Goal: Task Accomplishment & Management: Use online tool/utility

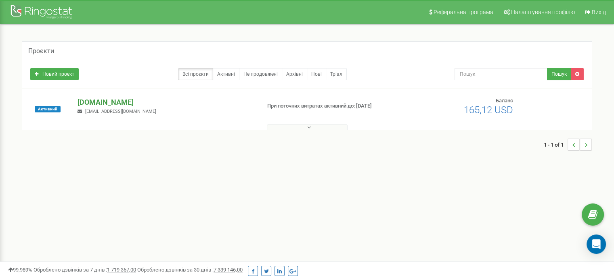
click at [136, 101] on p "[DOMAIN_NAME]" at bounding box center [165, 102] width 176 height 10
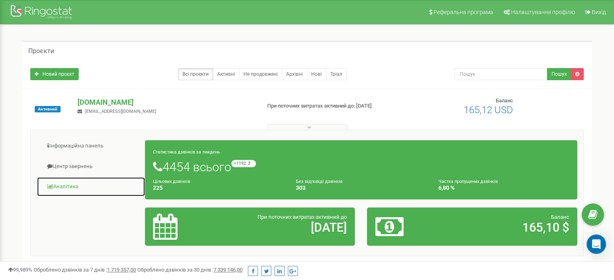
click at [69, 188] on link "Аналiтика" at bounding box center [91, 187] width 109 height 20
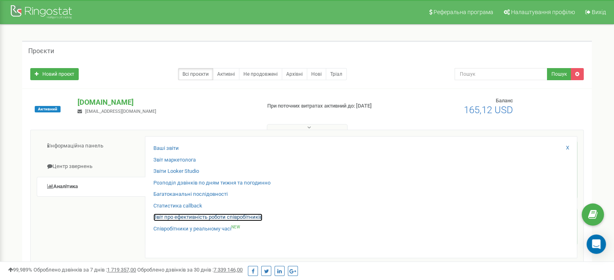
click at [195, 217] on link "Звіт про ефективність роботи співробітників" at bounding box center [207, 218] width 109 height 8
click at [237, 217] on link "Звіт про ефективність роботи співробітників" at bounding box center [207, 218] width 109 height 8
click at [186, 216] on link "Звіт про ефективність роботи співробітників" at bounding box center [207, 218] width 109 height 8
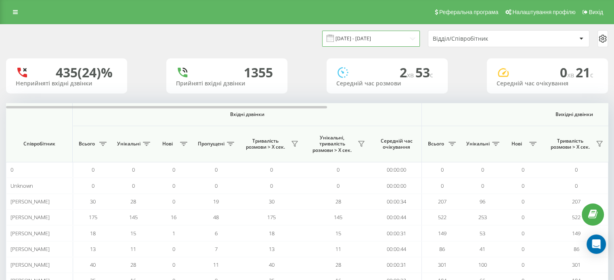
click at [379, 38] on input "[DATE] - [DATE]" at bounding box center [371, 39] width 98 height 16
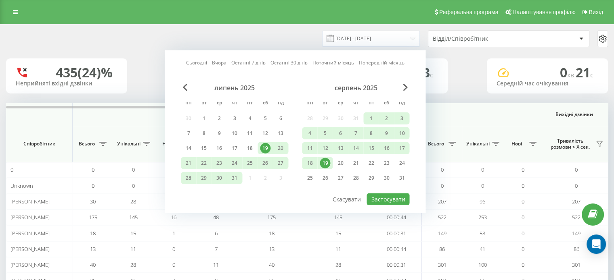
click at [328, 163] on div "19" at bounding box center [325, 163] width 10 height 10
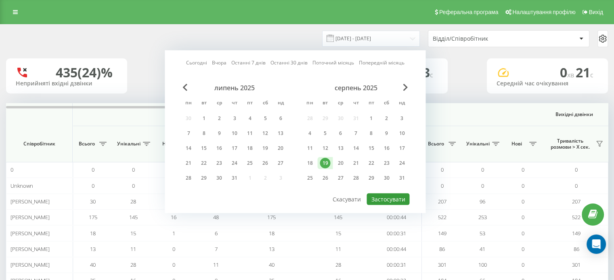
click at [386, 203] on button "Застосувати" at bounding box center [387, 200] width 43 height 12
type input "[DATE] - [DATE]"
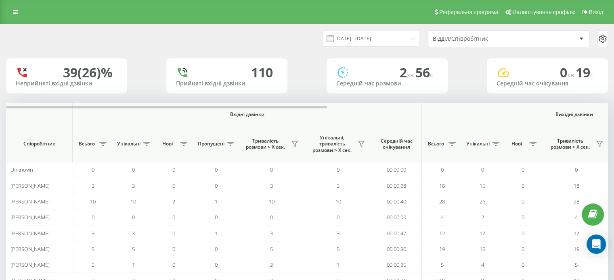
click at [474, 37] on div "Відділ/Співробітник" at bounding box center [481, 39] width 96 height 7
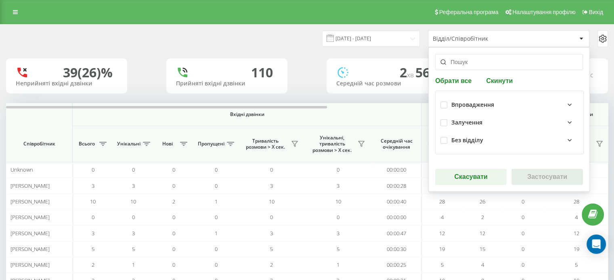
click at [484, 120] on div "Залучення" at bounding box center [514, 123] width 127 height 10
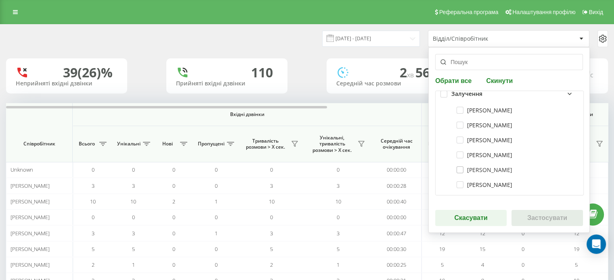
scroll to position [40, 0]
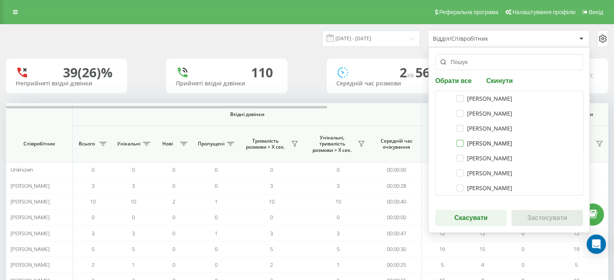
click at [457, 143] on label "[PERSON_NAME]" at bounding box center [484, 143] width 56 height 7
checkbox input "true"
click at [458, 159] on label "[PERSON_NAME]" at bounding box center [484, 158] width 56 height 7
checkbox input "true"
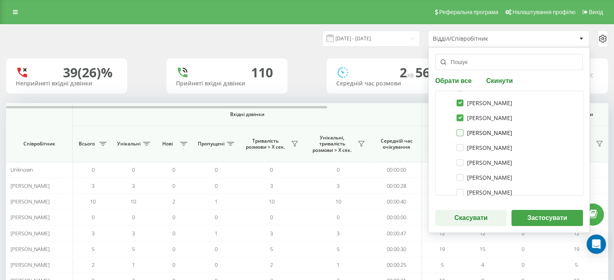
click at [456, 132] on label "[PERSON_NAME]" at bounding box center [484, 133] width 56 height 7
checkbox input "true"
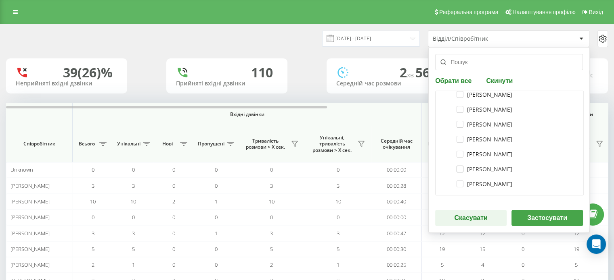
scroll to position [161, 0]
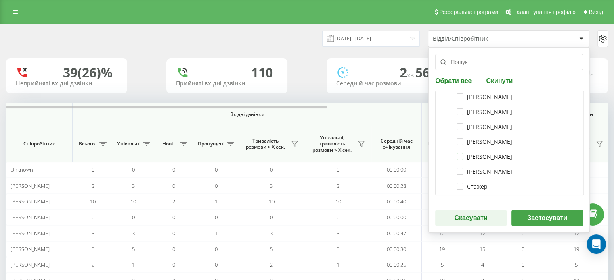
click at [460, 155] on label "[PERSON_NAME]" at bounding box center [484, 156] width 56 height 7
checkbox input "true"
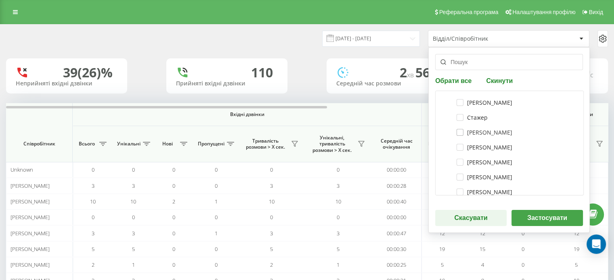
scroll to position [242, 0]
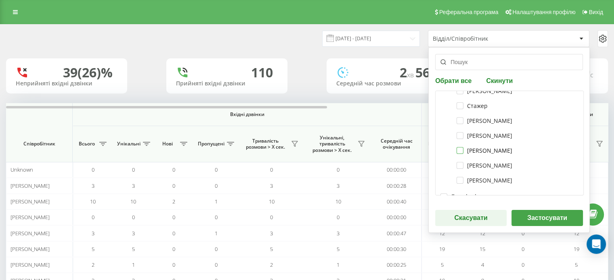
click at [459, 150] on label "[PERSON_NAME]" at bounding box center [484, 150] width 56 height 7
checkbox input "true"
click at [458, 165] on label "[PERSON_NAME]" at bounding box center [484, 165] width 56 height 7
checkbox input "true"
click at [457, 183] on label "[PERSON_NAME]" at bounding box center [484, 180] width 56 height 7
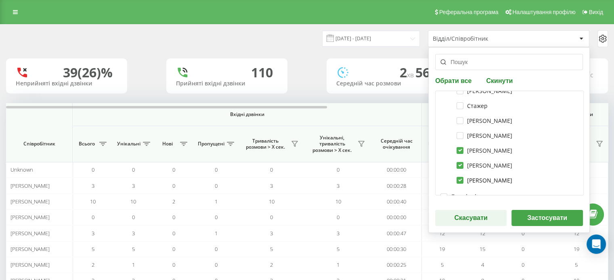
checkbox input "true"
click at [535, 219] on button "Застосувати" at bounding box center [546, 218] width 71 height 16
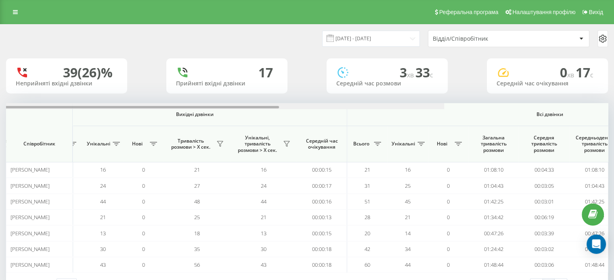
scroll to position [0, 524]
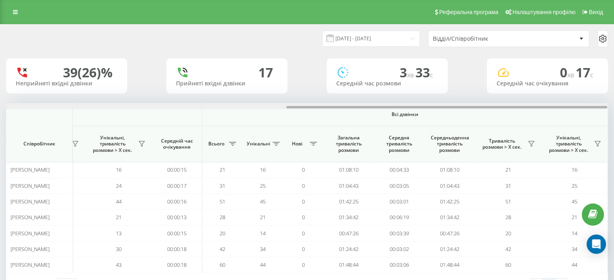
drag, startPoint x: 320, startPoint y: 108, endPoint x: 619, endPoint y: 103, distance: 299.8
click at [613, 103] on html "[DOMAIN_NAME]... Проекти [DOMAIN_NAME] Дашборд Центр звернень Аналiтика Ваші зв…" at bounding box center [307, 140] width 614 height 280
click at [529, 143] on icon at bounding box center [531, 144] width 6 height 6
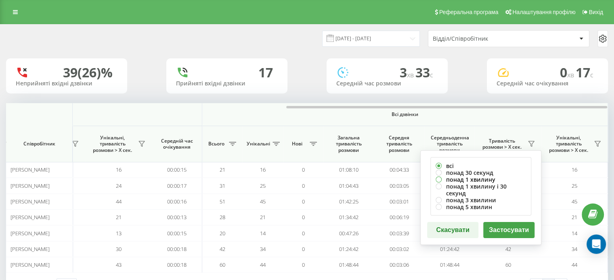
click at [472, 178] on label "понад 1 хвилину" at bounding box center [480, 179] width 90 height 7
radio input "true"
click at [493, 222] on button "Застосувати" at bounding box center [508, 230] width 51 height 16
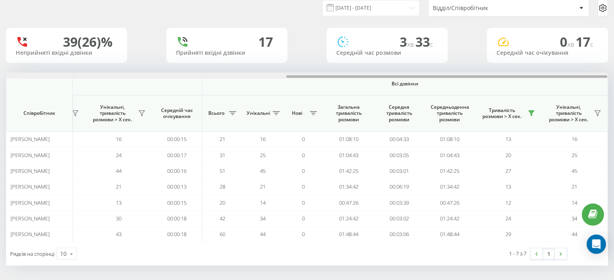
drag, startPoint x: 313, startPoint y: 77, endPoint x: 619, endPoint y: 79, distance: 306.2
click at [613, 79] on html "[DOMAIN_NAME]... Проекти [DOMAIN_NAME] Дашборд Центр звернень Аналiтика Ваші зв…" at bounding box center [307, 109] width 614 height 280
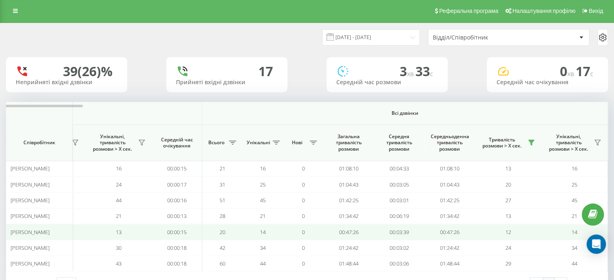
scroll to position [0, 0]
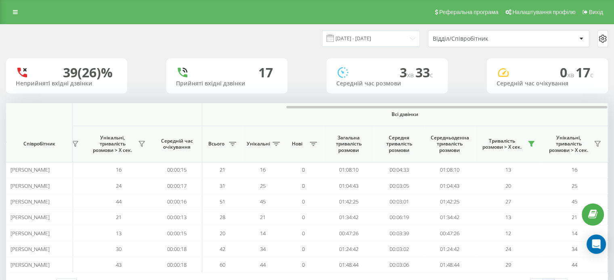
click at [470, 34] on div "Відділ/Співробітник" at bounding box center [508, 39] width 161 height 16
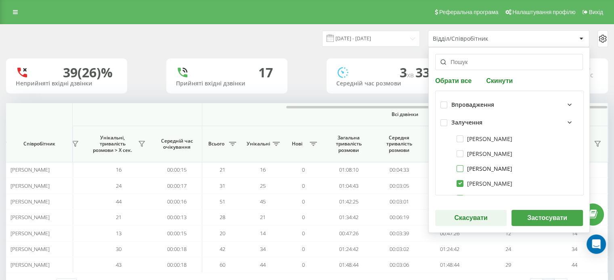
click at [457, 170] on label "[PERSON_NAME]" at bounding box center [484, 168] width 56 height 7
checkbox input "true"
drag, startPoint x: 458, startPoint y: 184, endPoint x: 495, endPoint y: 162, distance: 42.6
click at [458, 184] on label "[PERSON_NAME]" at bounding box center [484, 183] width 56 height 7
click at [456, 165] on div "[PERSON_NAME]" at bounding box center [509, 168] width 138 height 15
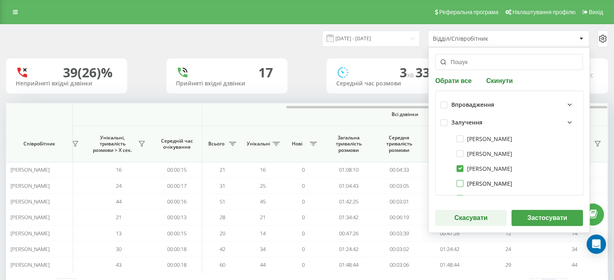
click at [457, 180] on label "[PERSON_NAME]" at bounding box center [484, 183] width 56 height 7
click at [457, 183] on label "[PERSON_NAME]" at bounding box center [484, 183] width 56 height 7
checkbox input "false"
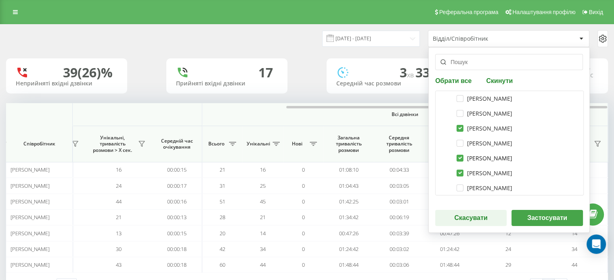
click at [456, 159] on label "[PERSON_NAME]" at bounding box center [484, 158] width 56 height 7
checkbox input "false"
click at [458, 174] on label "[PERSON_NAME]" at bounding box center [484, 173] width 56 height 7
checkbox input "false"
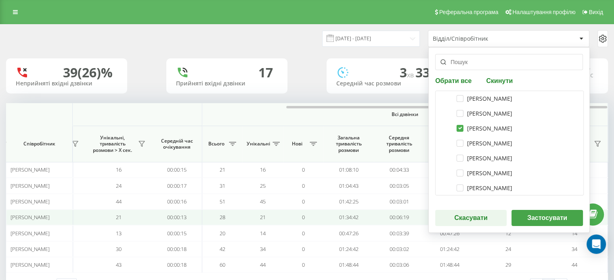
click at [468, 214] on button "Скасувати" at bounding box center [470, 218] width 71 height 16
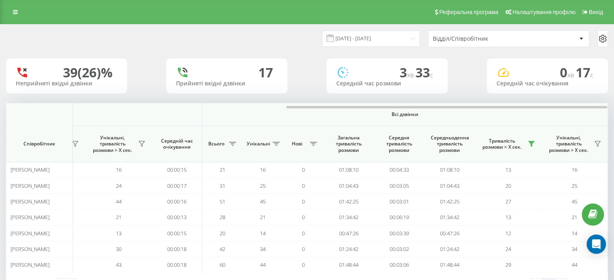
click at [487, 44] on div "Відділ/Співробітник" at bounding box center [508, 39] width 161 height 16
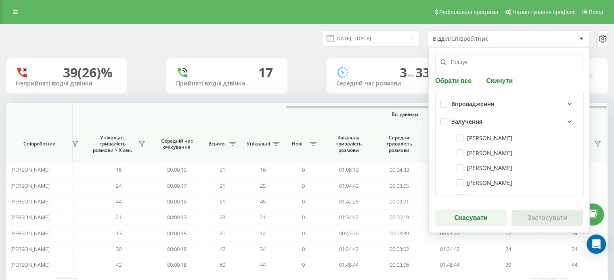
scroll to position [0, 0]
click at [454, 169] on div "[PERSON_NAME]" at bounding box center [482, 168] width 61 height 7
click at [456, 167] on label "[PERSON_NAME]" at bounding box center [484, 168] width 56 height 7
click at [456, 169] on label "[PERSON_NAME]" at bounding box center [484, 168] width 56 height 7
checkbox input "true"
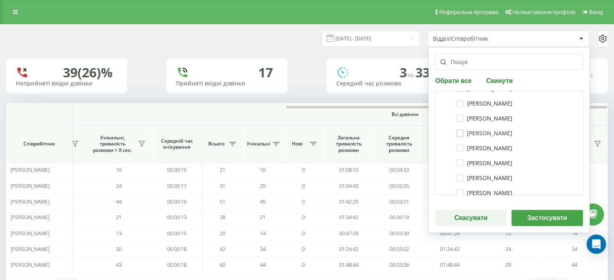
scroll to position [121, 0]
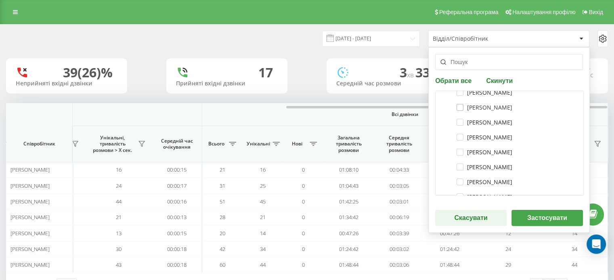
click at [456, 102] on div "[PERSON_NAME]" at bounding box center [509, 107] width 138 height 15
click at [461, 108] on label "[PERSON_NAME]" at bounding box center [484, 107] width 56 height 7
checkbox input "true"
click at [458, 134] on div "[PERSON_NAME]" at bounding box center [509, 137] width 138 height 15
click at [457, 137] on label "[PERSON_NAME]" at bounding box center [484, 137] width 56 height 7
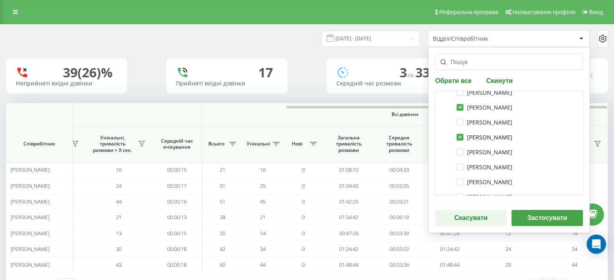
checkbox input "true"
click at [456, 166] on label "[PERSON_NAME]" at bounding box center [484, 167] width 56 height 7
checkbox input "true"
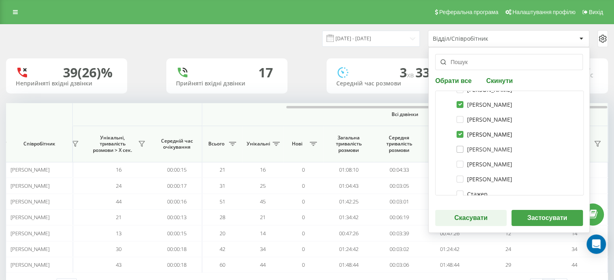
scroll to position [161, 0]
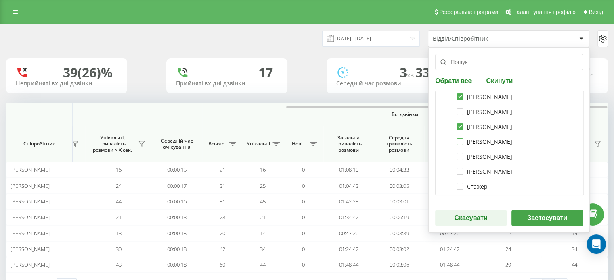
click at [458, 142] on label "[PERSON_NAME]" at bounding box center [484, 141] width 56 height 7
checkbox input "true"
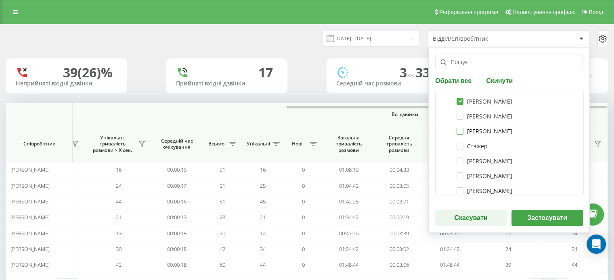
click at [456, 130] on label "[PERSON_NAME]" at bounding box center [484, 131] width 56 height 7
checkbox input "true"
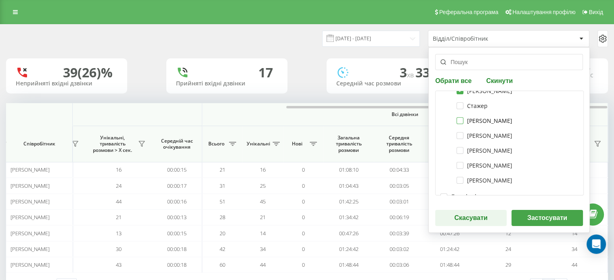
click at [456, 121] on label "[PERSON_NAME]" at bounding box center [484, 120] width 56 height 7
checkbox input "true"
click at [460, 137] on label "[PERSON_NAME]" at bounding box center [484, 135] width 56 height 7
checkbox input "true"
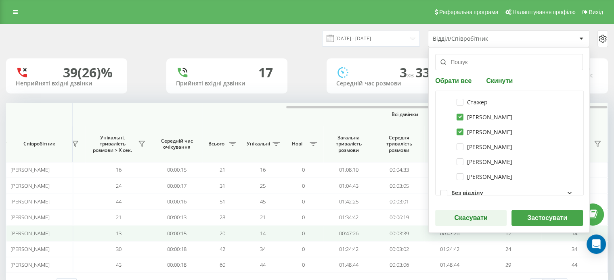
scroll to position [257, 0]
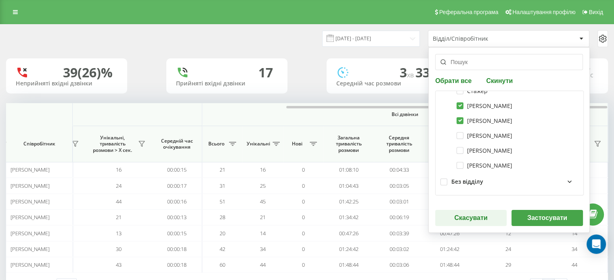
click at [534, 216] on button "Застосувати" at bounding box center [546, 218] width 71 height 16
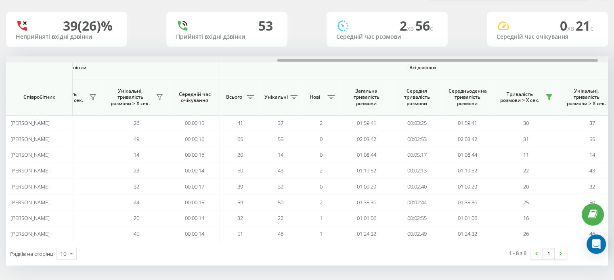
scroll to position [0, 524]
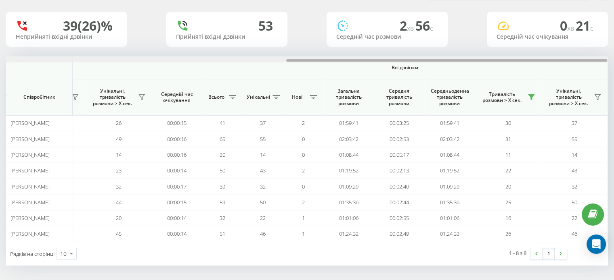
drag, startPoint x: 317, startPoint y: 60, endPoint x: 583, endPoint y: 96, distance: 269.2
click at [613, 71] on html "[DOMAIN_NAME]... Проекти [DOMAIN_NAME] Дашборд Центр звернень Аналiтика Ваші зв…" at bounding box center [307, 93] width 614 height 280
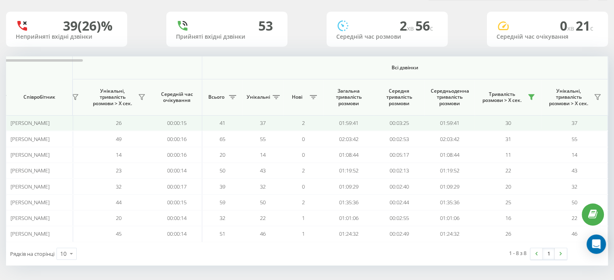
scroll to position [0, 0]
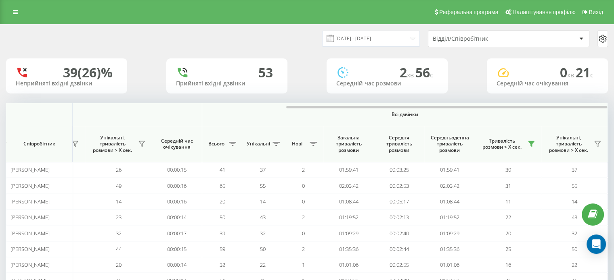
click at [486, 39] on div "Відділ/Співробітник" at bounding box center [481, 39] width 96 height 7
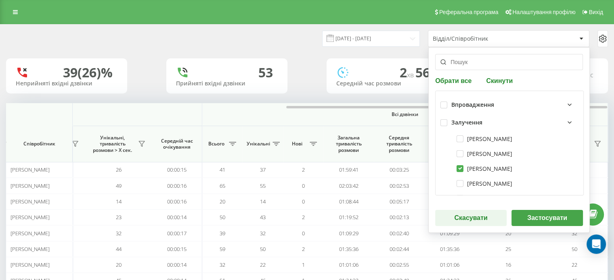
click at [495, 83] on button "Скинути" at bounding box center [498, 81] width 31 height 8
checkbox input "false"
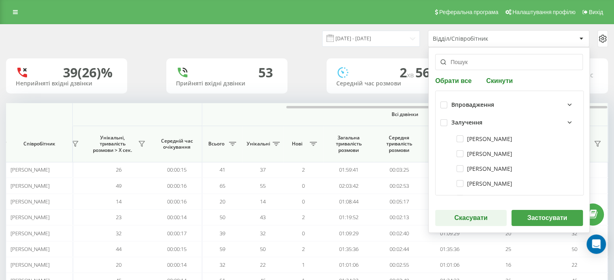
checkbox input "false"
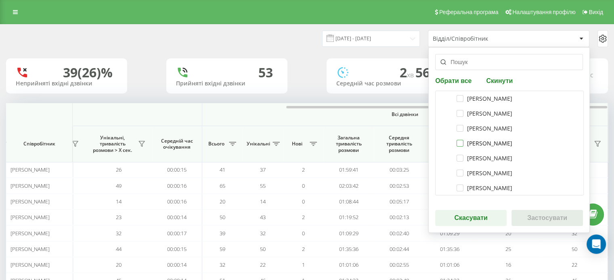
click at [456, 143] on label "[PERSON_NAME]" at bounding box center [484, 143] width 56 height 7
checkbox input "true"
click at [456, 161] on label "[PERSON_NAME]" at bounding box center [484, 158] width 56 height 7
checkbox input "true"
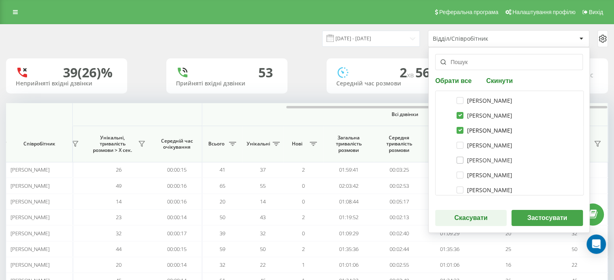
scroll to position [81, 0]
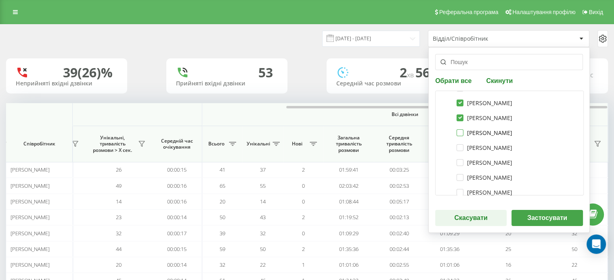
click at [457, 133] on label "[PERSON_NAME]" at bounding box center [484, 133] width 56 height 7
checkbox input "true"
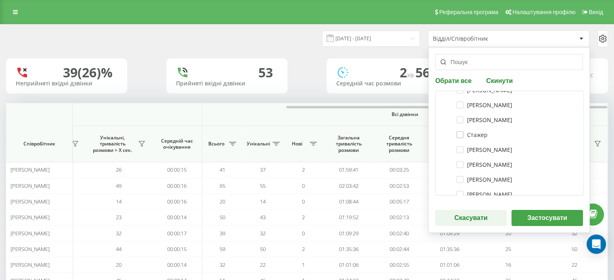
scroll to position [202, 0]
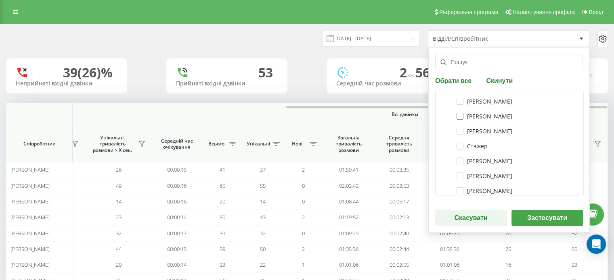
click at [457, 117] on label "[PERSON_NAME]" at bounding box center [484, 116] width 56 height 7
checkbox input "true"
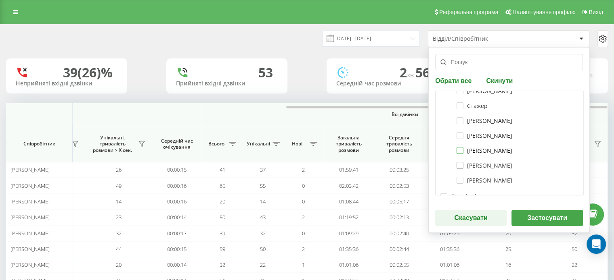
drag, startPoint x: 457, startPoint y: 149, endPoint x: 466, endPoint y: 168, distance: 20.9
click at [457, 150] on label "[PERSON_NAME]" at bounding box center [484, 150] width 56 height 7
checkbox input "true"
drag, startPoint x: 456, startPoint y: 165, endPoint x: 460, endPoint y: 183, distance: 18.4
click at [456, 168] on label "[PERSON_NAME]" at bounding box center [484, 165] width 56 height 7
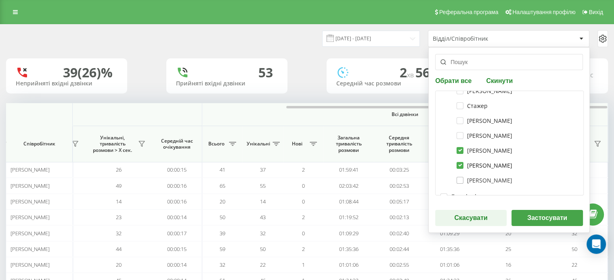
checkbox input "true"
click at [458, 180] on label "[PERSON_NAME]" at bounding box center [484, 180] width 56 height 7
checkbox input "true"
click at [535, 217] on button "Застосувати" at bounding box center [546, 218] width 71 height 16
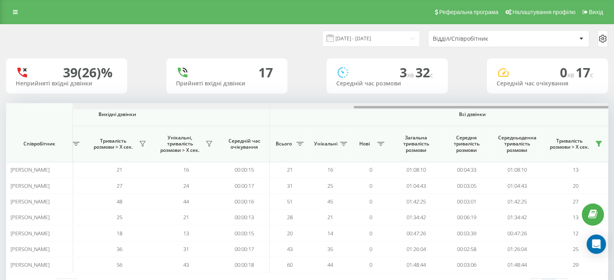
scroll to position [0, 524]
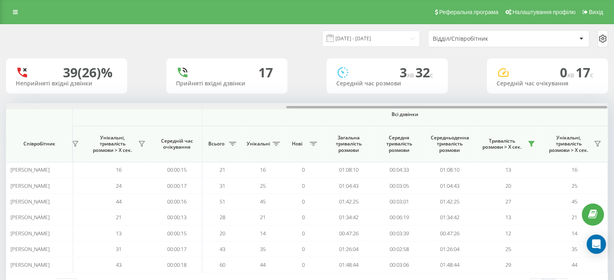
drag, startPoint x: 313, startPoint y: 107, endPoint x: 585, endPoint y: 124, distance: 272.0
click at [613, 115] on html "[DOMAIN_NAME]... Проекти [DOMAIN_NAME] Дашборд Центр звернень Аналiтика Ваші зв…" at bounding box center [307, 140] width 614 height 280
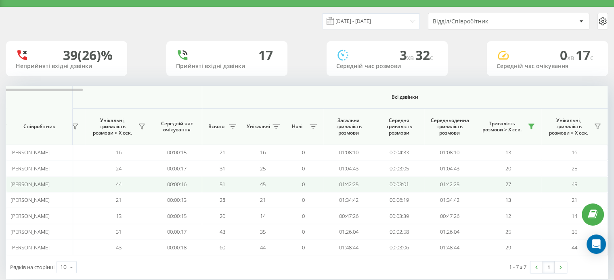
scroll to position [31, 0]
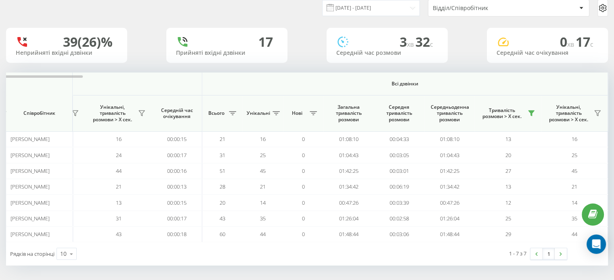
click at [465, 9] on div "Відділ/Співробітник" at bounding box center [481, 8] width 96 height 7
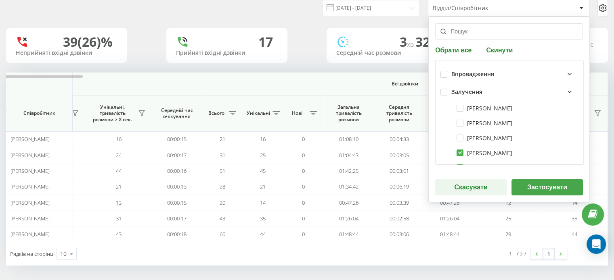
click at [498, 47] on button "Скинути" at bounding box center [498, 50] width 31 height 8
checkbox input "false"
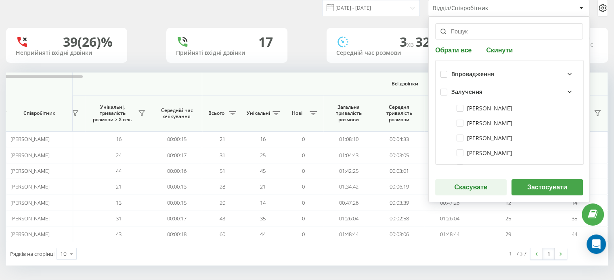
checkbox input "false"
click at [456, 139] on label "[PERSON_NAME]" at bounding box center [484, 138] width 56 height 7
checkbox input "true"
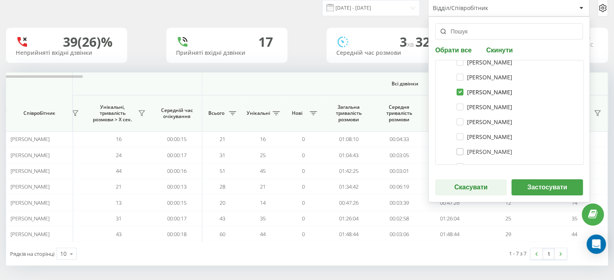
scroll to position [81, 0]
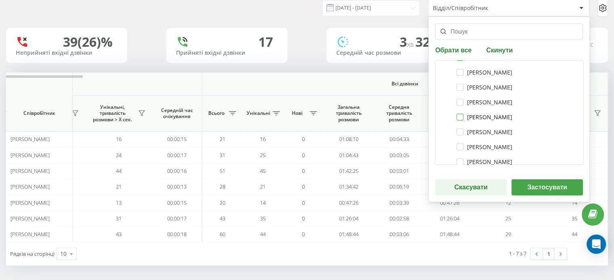
drag, startPoint x: 459, startPoint y: 117, endPoint x: 467, endPoint y: 117, distance: 8.5
click at [459, 117] on label "[PERSON_NAME]" at bounding box center [484, 117] width 56 height 7
checkbox input "true"
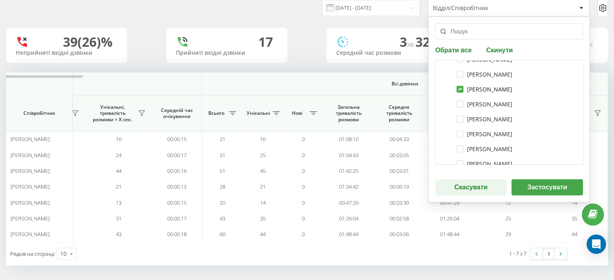
scroll to position [121, 0]
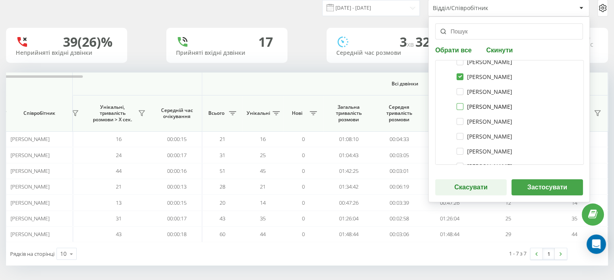
click at [456, 106] on label "[PERSON_NAME]" at bounding box center [484, 106] width 56 height 7
checkbox input "true"
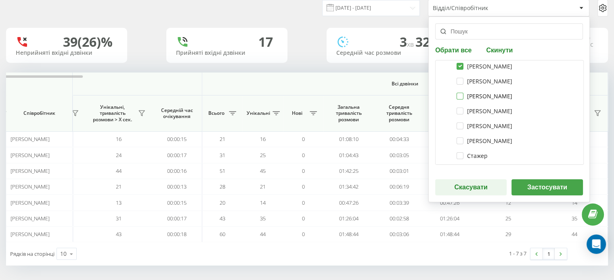
click at [460, 95] on label "[PERSON_NAME]" at bounding box center [484, 96] width 56 height 7
checkbox input "true"
click at [456, 111] on label "[PERSON_NAME]" at bounding box center [484, 111] width 56 height 7
checkbox input "true"
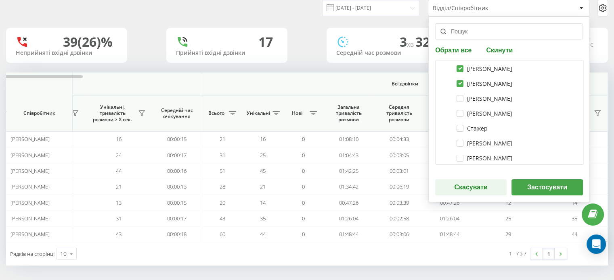
scroll to position [202, 0]
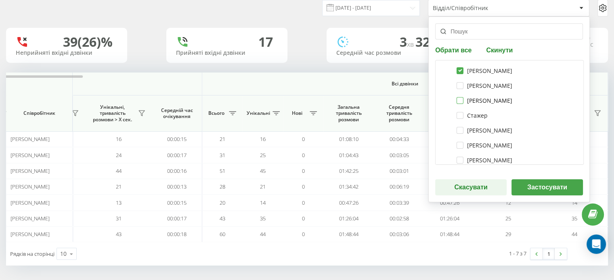
click at [457, 100] on label "[PERSON_NAME]" at bounding box center [484, 100] width 56 height 7
checkbox input "true"
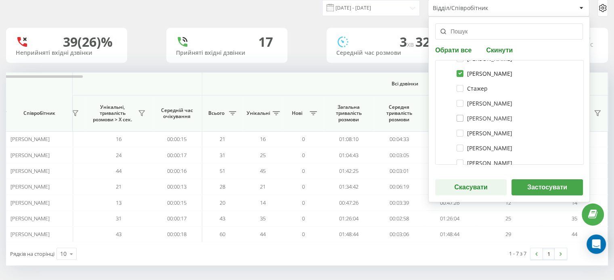
scroll to position [242, 0]
click at [456, 89] on label "[PERSON_NAME]" at bounding box center [484, 90] width 56 height 7
checkbox input "true"
click at [458, 105] on label "[PERSON_NAME]" at bounding box center [484, 105] width 56 height 7
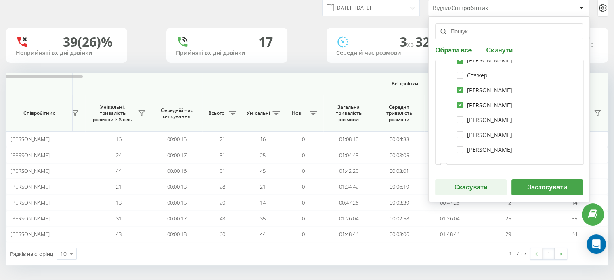
checkbox input "true"
click at [525, 182] on button "Застосувати" at bounding box center [546, 188] width 71 height 16
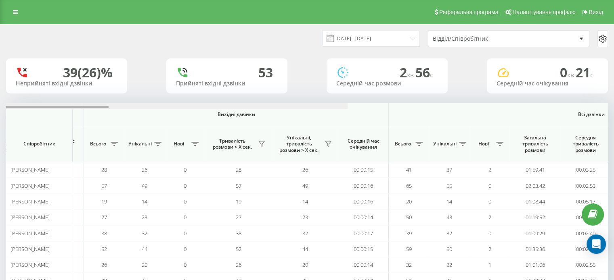
scroll to position [0, 524]
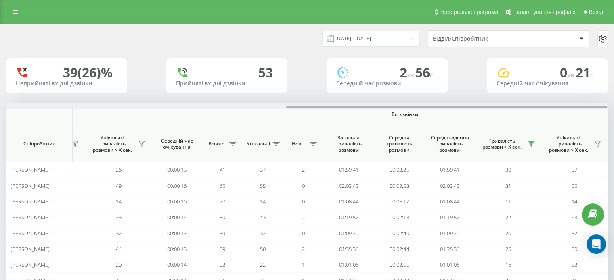
drag, startPoint x: 350, startPoint y: 107, endPoint x: 601, endPoint y: 105, distance: 251.0
click at [613, 106] on html "[DOMAIN_NAME]... Проекти [DOMAIN_NAME] Дашборд Центр звернень Аналiтика Ваші зв…" at bounding box center [307, 140] width 614 height 280
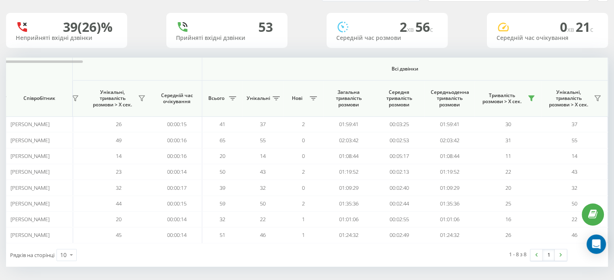
scroll to position [47, 0]
